Goal: Check status: Check status

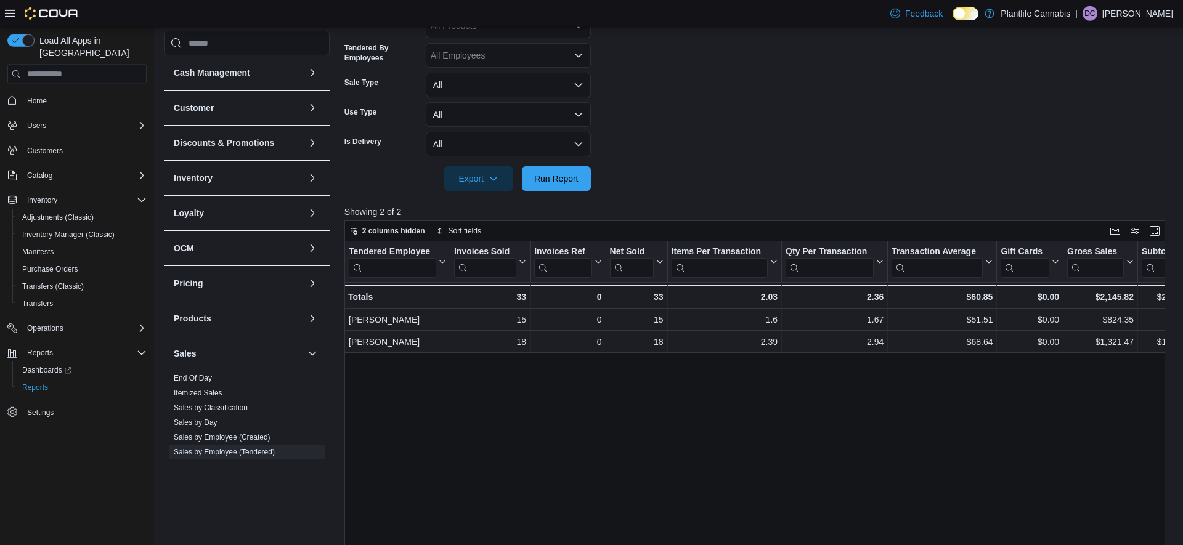
scroll to position [70, 0]
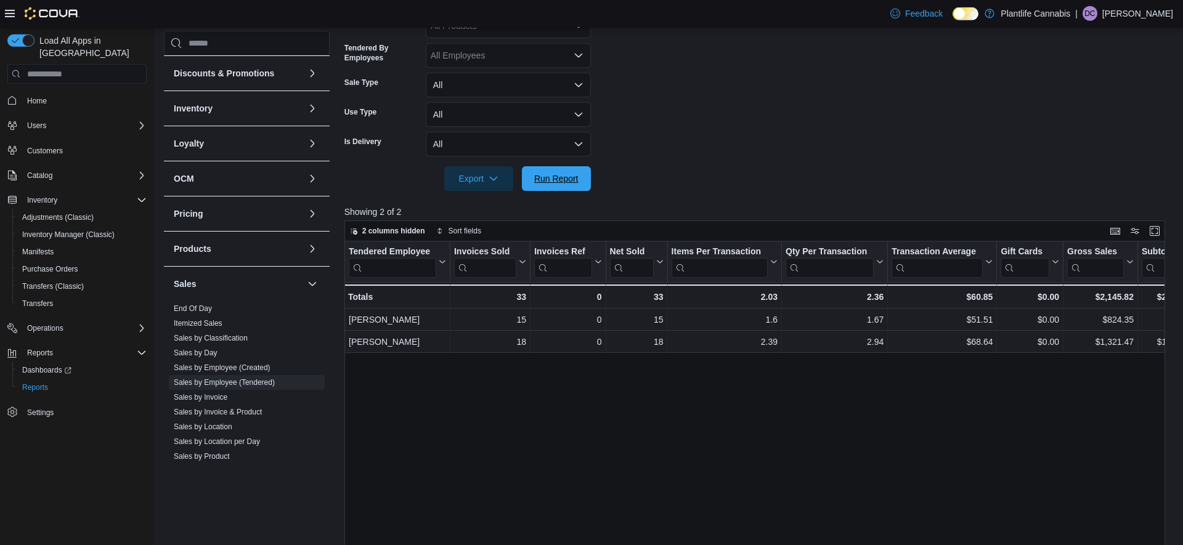
click at [546, 182] on span "Run Report" at bounding box center [556, 179] width 44 height 12
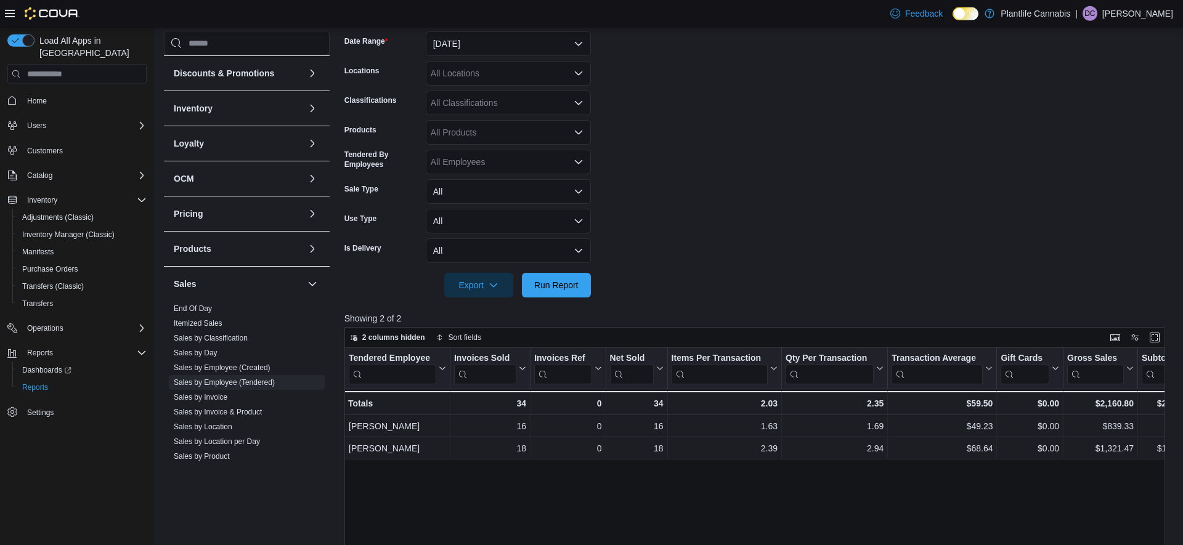
scroll to position [181, 0]
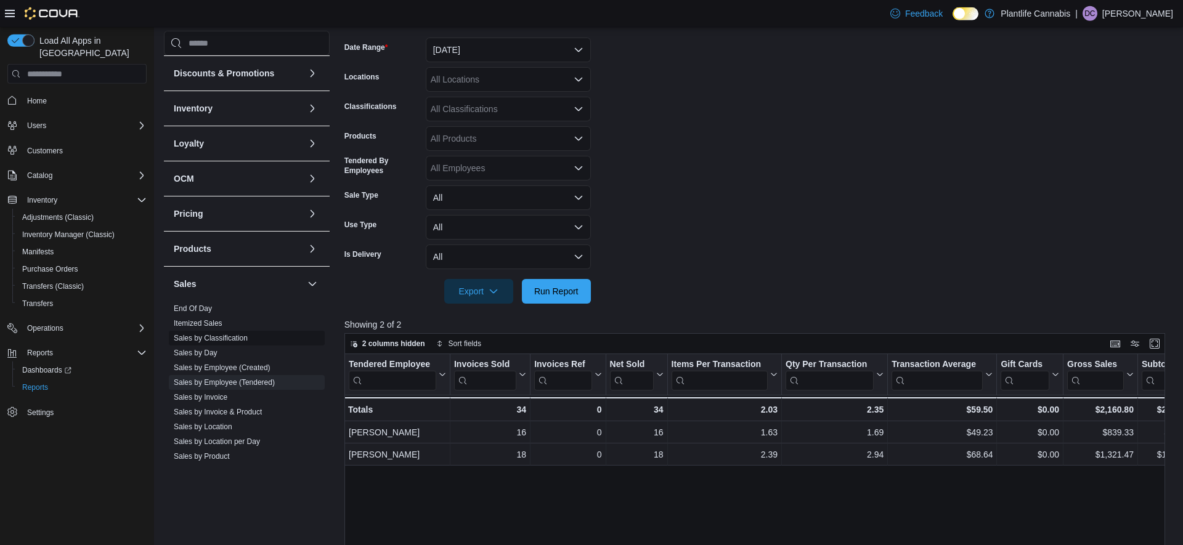
drag, startPoint x: 219, startPoint y: 397, endPoint x: 240, endPoint y: 393, distance: 20.9
click at [219, 397] on link "Sales by Invoice" at bounding box center [201, 397] width 54 height 9
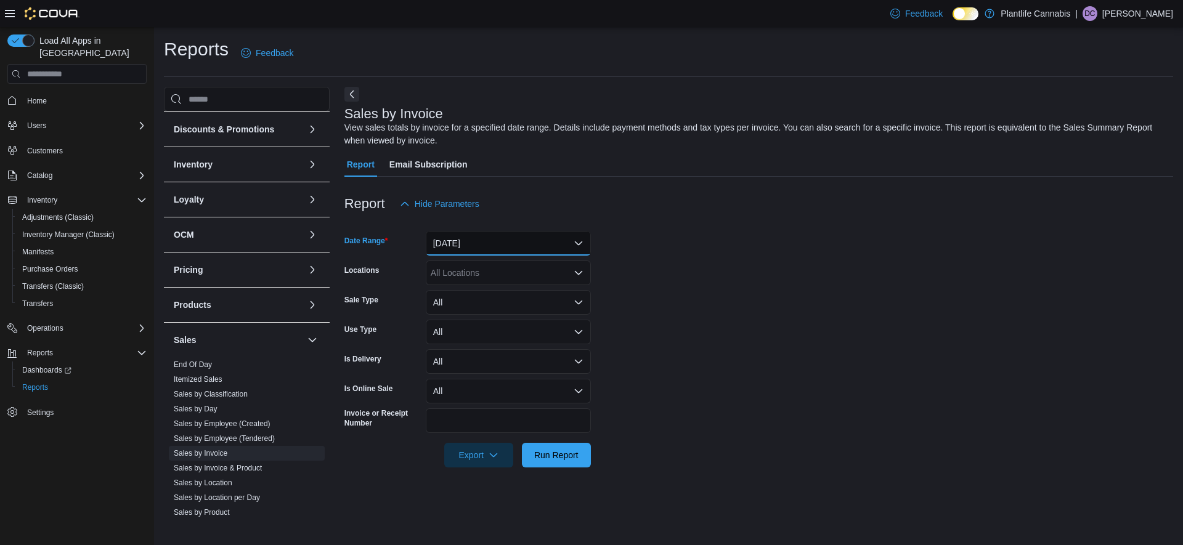
click at [472, 243] on button "[DATE]" at bounding box center [508, 243] width 165 height 25
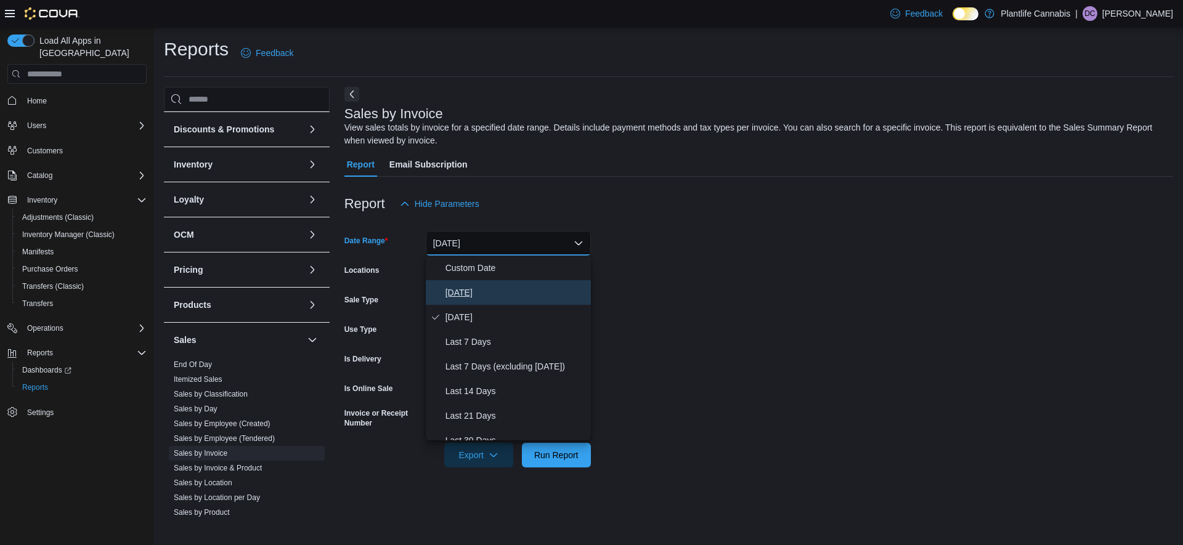
click at [450, 296] on span "[DATE]" at bounding box center [516, 292] width 141 height 15
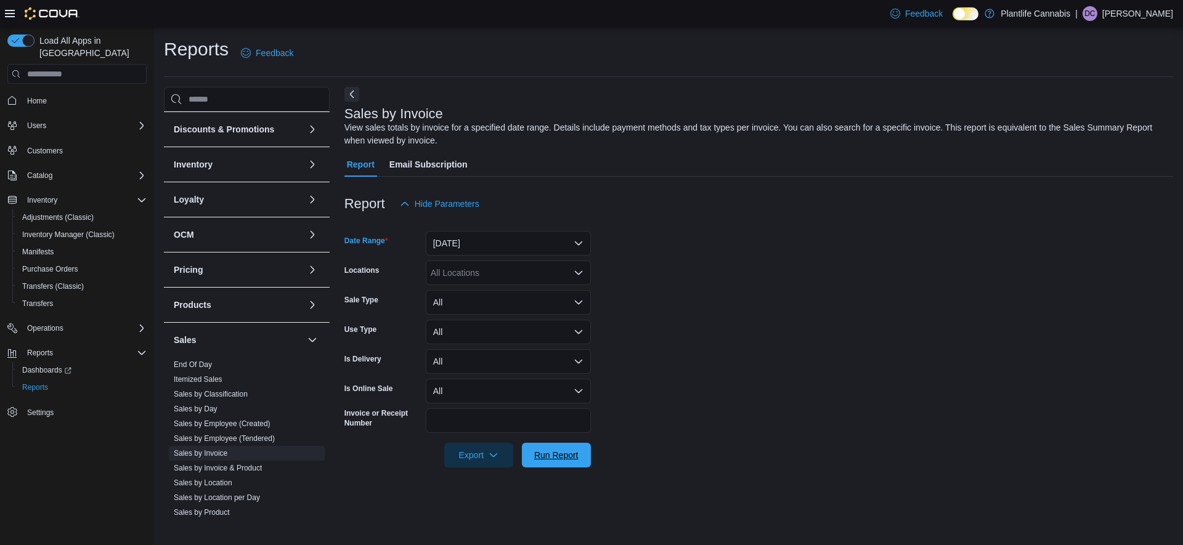
drag, startPoint x: 576, startPoint y: 455, endPoint x: 692, endPoint y: 340, distance: 163.4
click at [577, 454] on span "Run Report" at bounding box center [556, 455] width 44 height 12
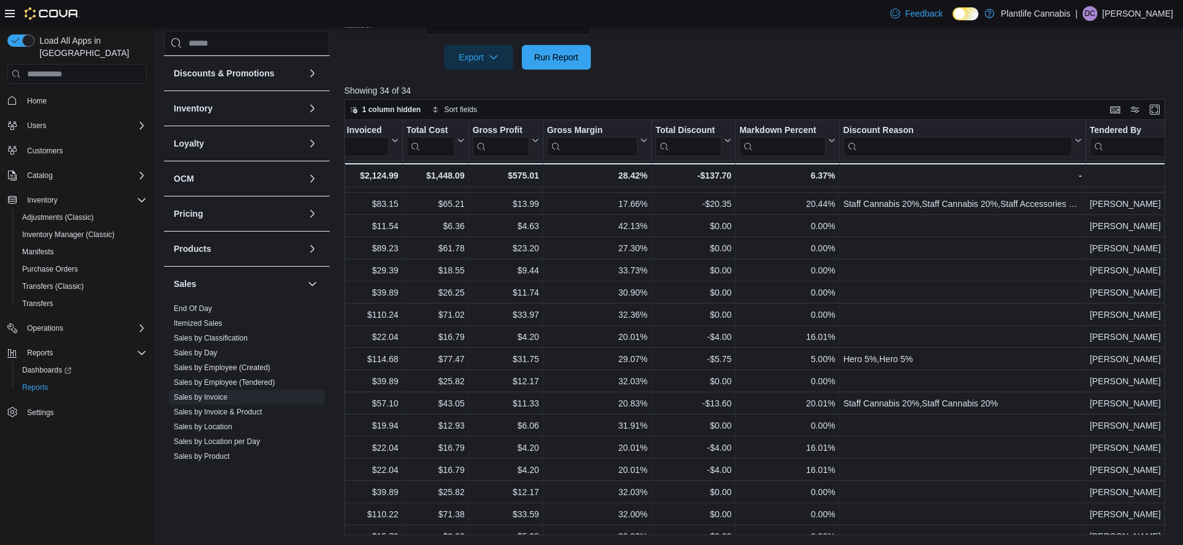
scroll to position [406, 914]
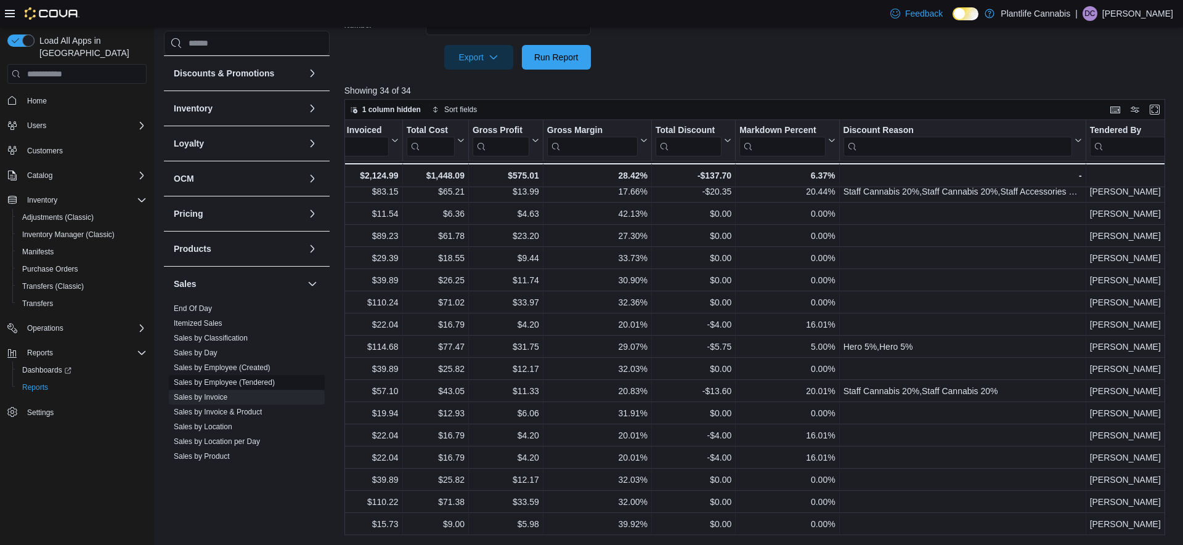
click at [227, 383] on link "Sales by Employee (Tendered)" at bounding box center [224, 382] width 101 height 9
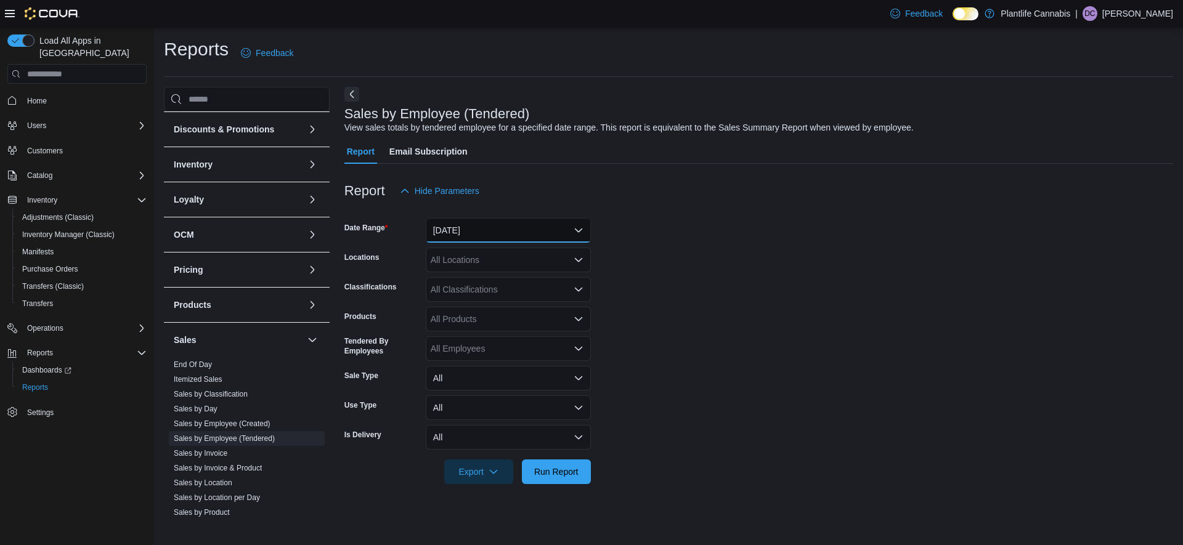
click at [493, 234] on button "[DATE]" at bounding box center [508, 230] width 165 height 25
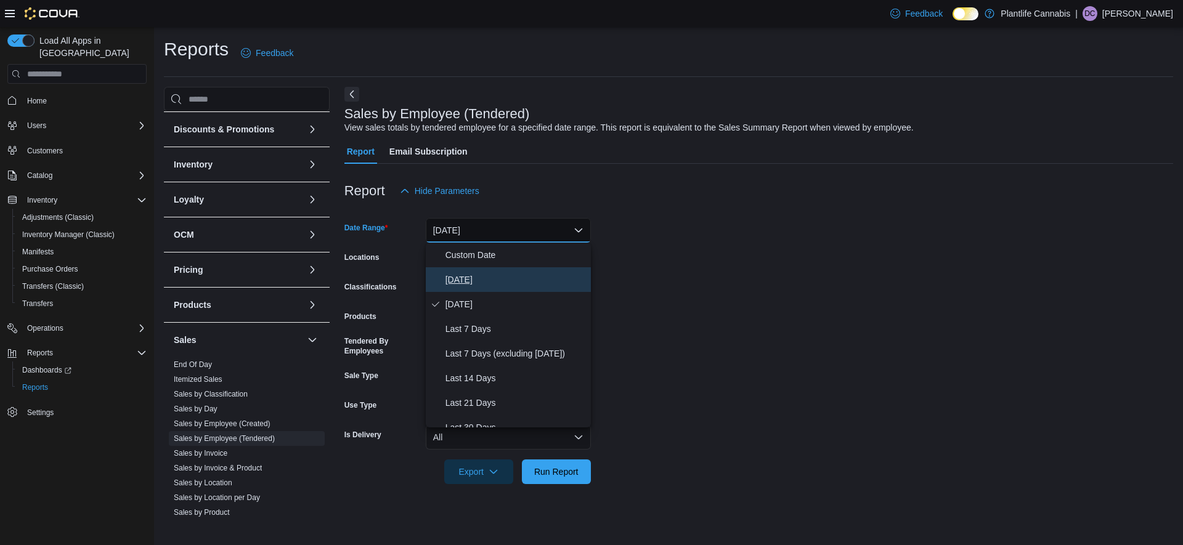
click at [456, 285] on span "[DATE]" at bounding box center [516, 279] width 141 height 15
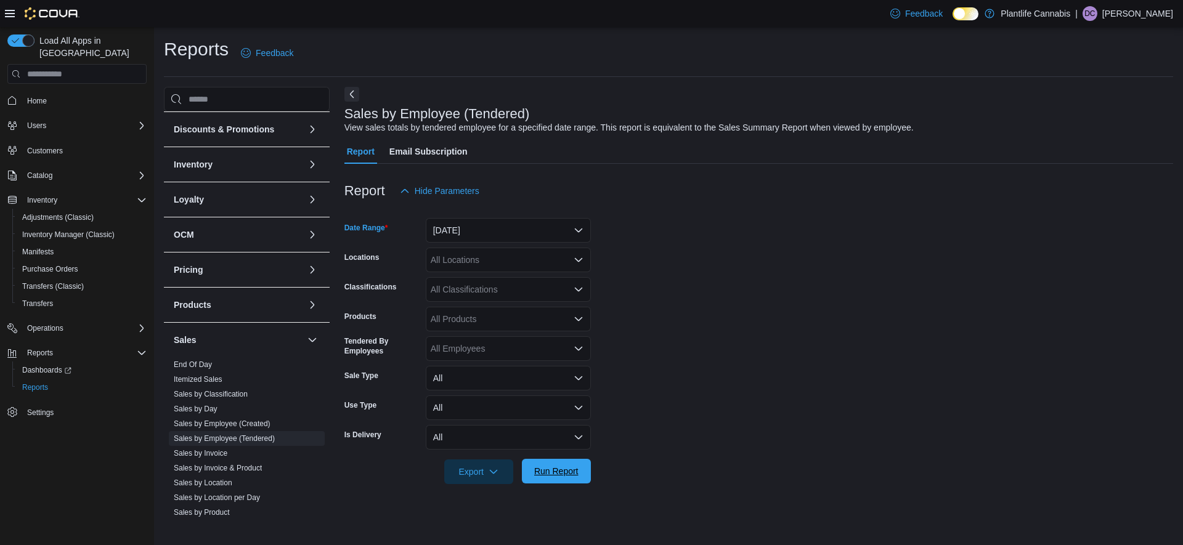
click at [554, 470] on span "Run Report" at bounding box center [556, 471] width 44 height 12
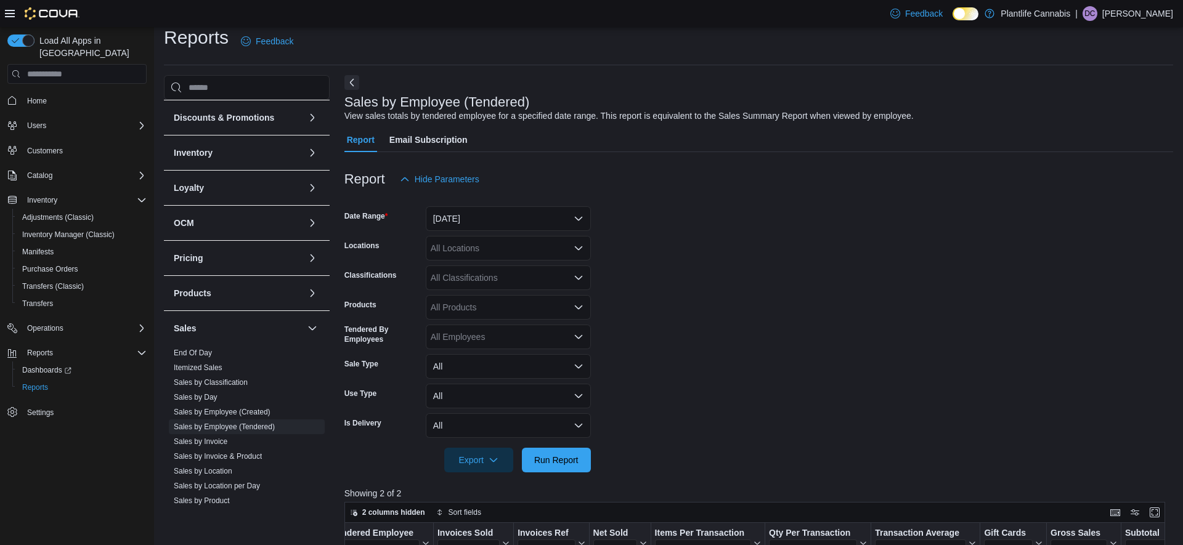
scroll to position [11, 0]
